Goal: Task Accomplishment & Management: Use online tool/utility

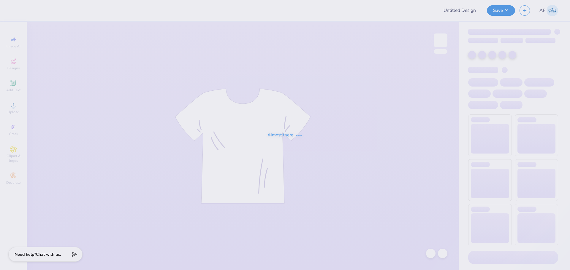
type input "[PERSON_NAME] : [GEOGRAPHIC_DATA]"
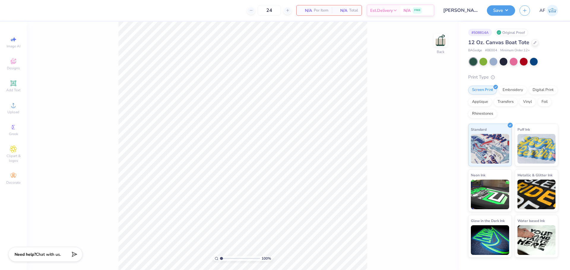
click at [521, 44] on span "12 Oz. Canvas Boat Tote" at bounding box center [498, 42] width 61 height 7
click at [535, 44] on div at bounding box center [535, 42] width 7 height 7
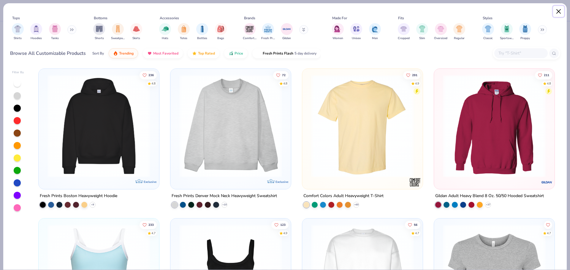
click at [557, 11] on button "Close" at bounding box center [558, 11] width 11 height 11
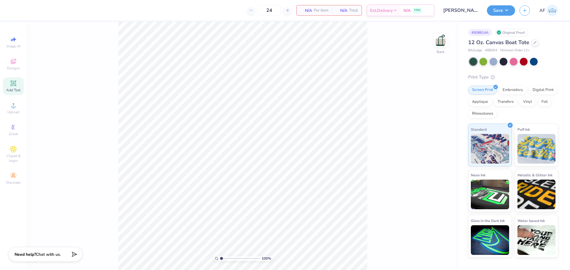
click at [16, 89] on span "Add Text" at bounding box center [13, 90] width 14 height 5
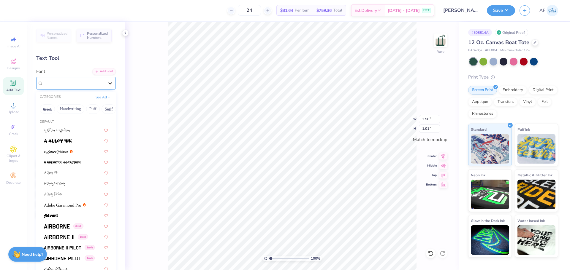
click at [108, 85] on icon at bounding box center [110, 83] width 6 height 6
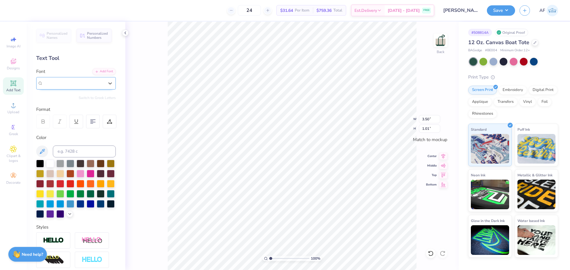
click at [78, 81] on div "Super Dream" at bounding box center [73, 83] width 61 height 7
type input "gree"
click at [17, 133] on span "Greek" at bounding box center [13, 134] width 9 height 5
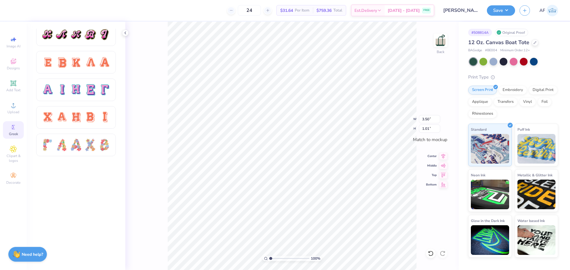
scroll to position [217, 0]
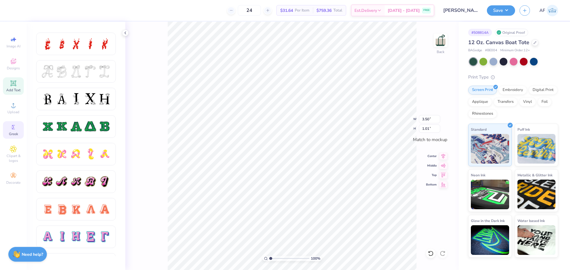
click at [14, 87] on icon at bounding box center [13, 83] width 7 height 7
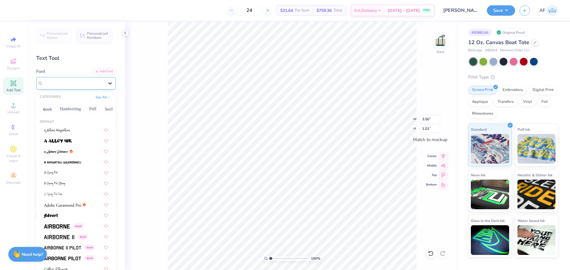
click at [105, 87] on div at bounding box center [110, 83] width 11 height 11
click at [48, 107] on button "Greek" at bounding box center [47, 108] width 15 height 9
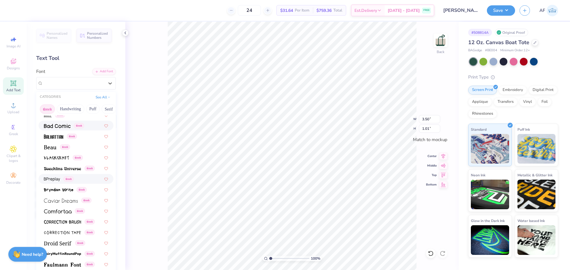
scroll to position [0, 0]
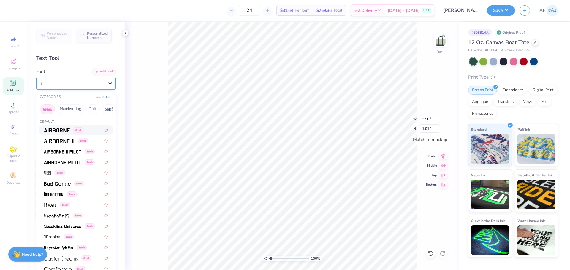
click at [107, 82] on icon at bounding box center [110, 83] width 6 height 6
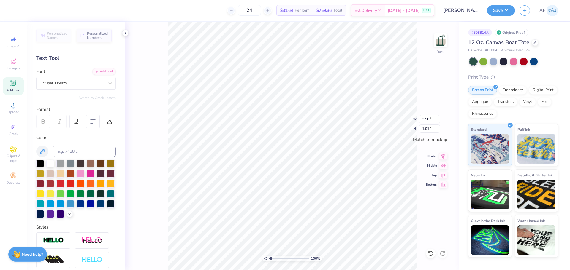
scroll to position [5, 1]
click at [15, 111] on span "Upload" at bounding box center [13, 112] width 12 height 5
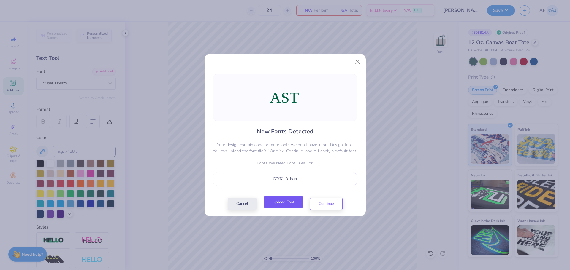
click at [296, 204] on button "Upload Font" at bounding box center [283, 202] width 39 height 12
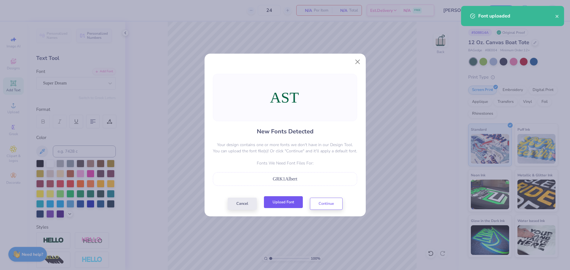
click at [296, 202] on button "Upload Font" at bounding box center [283, 202] width 39 height 12
click at [279, 181] on span "GRK1Albert" at bounding box center [285, 179] width 25 height 5
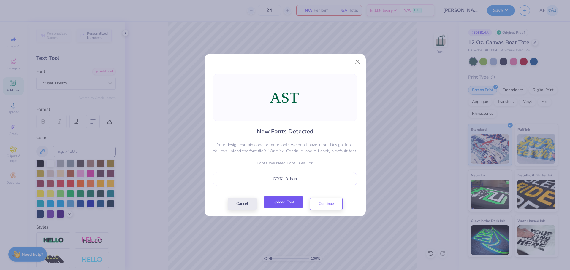
click at [283, 206] on button "Upload Font" at bounding box center [283, 202] width 39 height 12
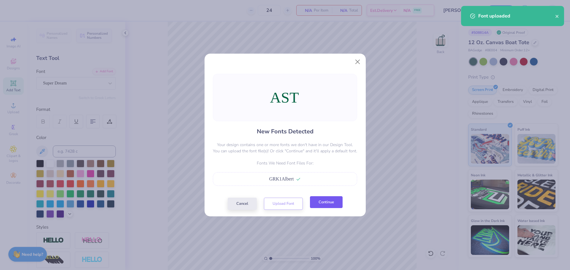
click at [335, 204] on button "Continue" at bounding box center [326, 202] width 33 height 12
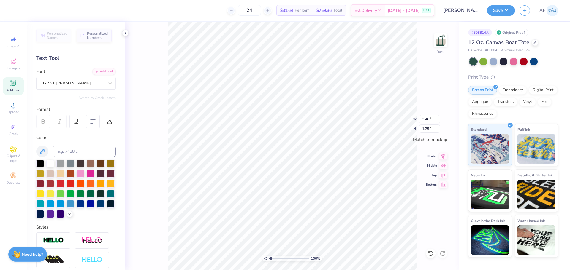
type input "2.50"
type input "0.93"
click at [429, 121] on input "2.50" at bounding box center [429, 119] width 21 height 8
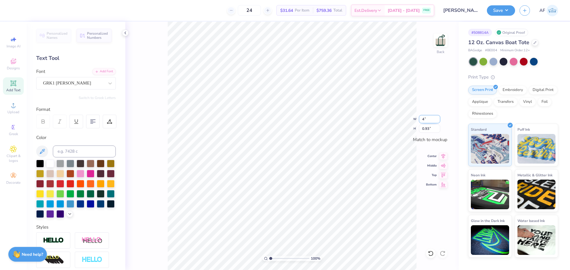
type input "3.51"
type input "1.31"
click at [429, 121] on input "3.51" at bounding box center [429, 119] width 21 height 8
type input "3.50"
click at [442, 158] on icon at bounding box center [443, 155] width 8 height 7
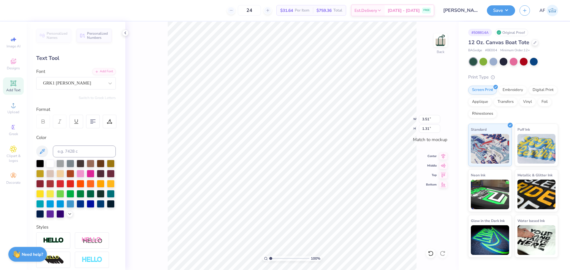
type input "3.50"
type input "1.30"
click at [440, 156] on icon at bounding box center [443, 155] width 8 height 7
click at [443, 166] on icon at bounding box center [443, 165] width 5 height 4
click at [510, 13] on button "Save" at bounding box center [501, 9] width 28 height 10
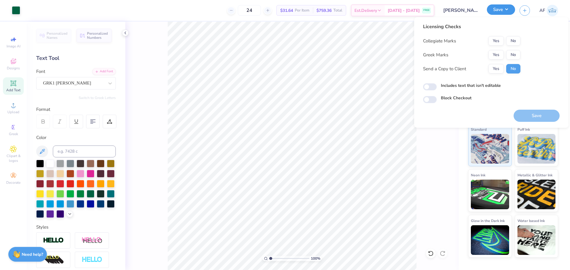
click at [510, 13] on button "Save" at bounding box center [501, 9] width 28 height 10
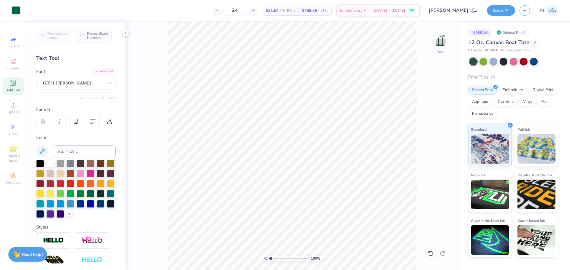
click at [471, 11] on input "[PERSON_NAME] : [GEOGRAPHIC_DATA]" at bounding box center [453, 10] width 58 height 12
click at [454, 11] on input "[PERSON_NAME] : [GEOGRAPHIC_DATA]" at bounding box center [453, 10] width 58 height 12
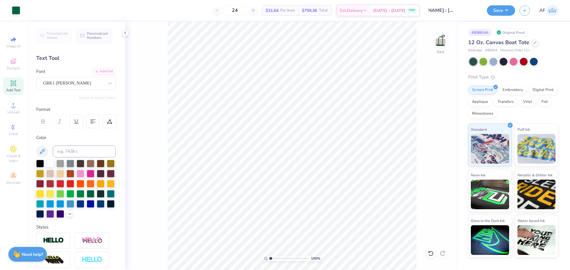
drag, startPoint x: 445, startPoint y: 9, endPoint x: 431, endPoint y: 36, distance: 29.9
click at [431, 36] on div "Art colors 24 $31.64 Per Item $759.36 Total Est. Delivery [DATE] - [DATE] FREE …" at bounding box center [285, 135] width 570 height 270
click at [454, 7] on input "[PERSON_NAME] : [GEOGRAPHIC_DATA]" at bounding box center [453, 10] width 58 height 12
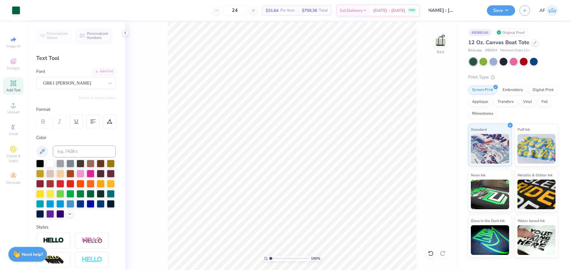
drag, startPoint x: 440, startPoint y: 9, endPoint x: 556, endPoint y: 25, distance: 116.7
click at [546, 16] on div "Art colors 24 $31.64 Per Item $759.36 Total Est. Delivery [DATE] - [DATE] FREE …" at bounding box center [285, 10] width 570 height 21
click at [450, 8] on input "[PERSON_NAME] : [GEOGRAPHIC_DATA]" at bounding box center [453, 10] width 58 height 12
click at [534, 43] on icon at bounding box center [535, 42] width 2 height 2
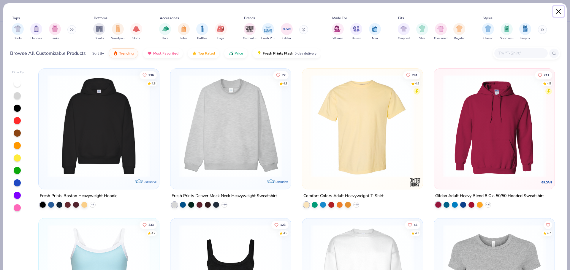
click at [555, 10] on button "Close" at bounding box center [558, 11] width 11 height 11
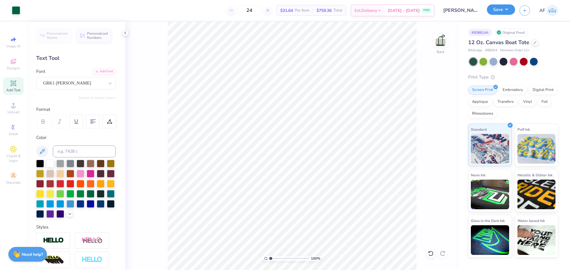
click at [510, 11] on button "Save" at bounding box center [501, 9] width 28 height 10
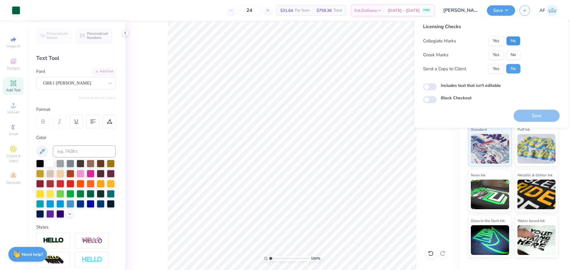
click at [515, 42] on button "No" at bounding box center [513, 40] width 14 height 9
click at [496, 54] on button "Yes" at bounding box center [495, 54] width 15 height 9
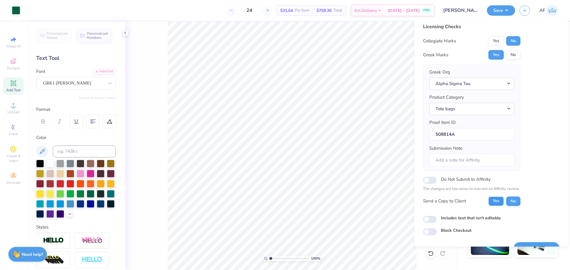
click at [496, 203] on button "Yes" at bounding box center [495, 201] width 15 height 9
click at [477, 161] on input "Submission Note" at bounding box center [471, 160] width 85 height 13
paste input "Alpha Sigma Tau bag"
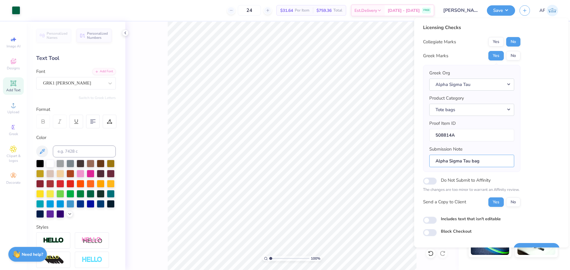
scroll to position [13, 0]
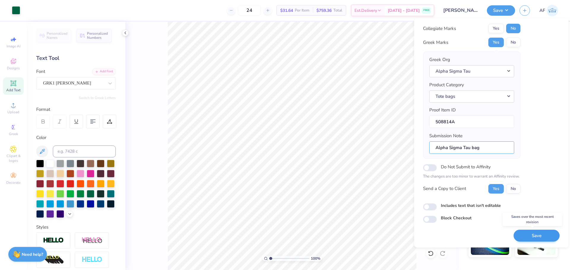
type input "Alpha Sigma Tau bag"
click at [519, 234] on button "Save" at bounding box center [536, 236] width 46 height 12
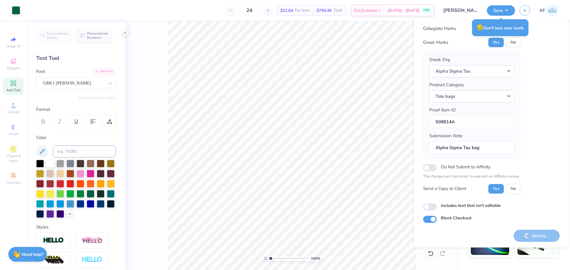
checkbox input "true"
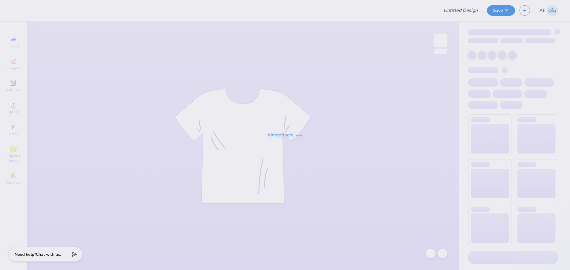
type input "[PERSON_NAME] : [GEOGRAPHIC_DATA]"
